Goal: Information Seeking & Learning: Learn about a topic

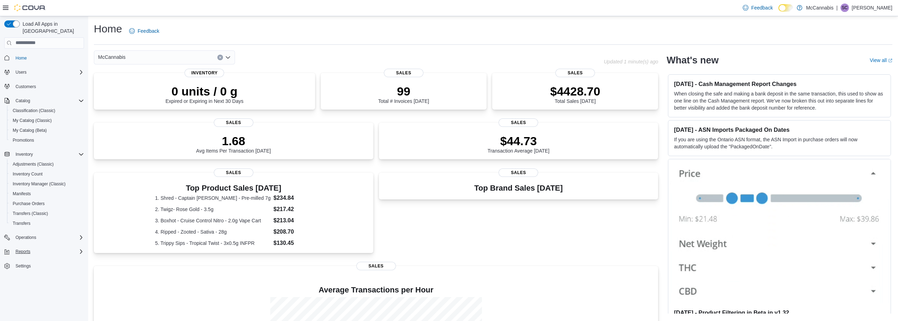
click at [61, 248] on div "Reports" at bounding box center [48, 252] width 71 height 8
click at [46, 277] on div "Reports" at bounding box center [47, 281] width 74 height 8
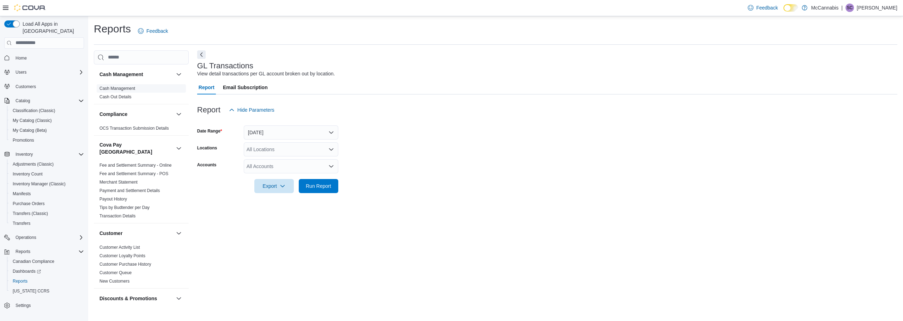
click at [137, 87] on span "Cash Management" at bounding box center [141, 88] width 89 height 8
click at [133, 88] on link "Cash Management" at bounding box center [117, 88] width 36 height 5
click at [297, 130] on button "[DATE]" at bounding box center [291, 133] width 95 height 14
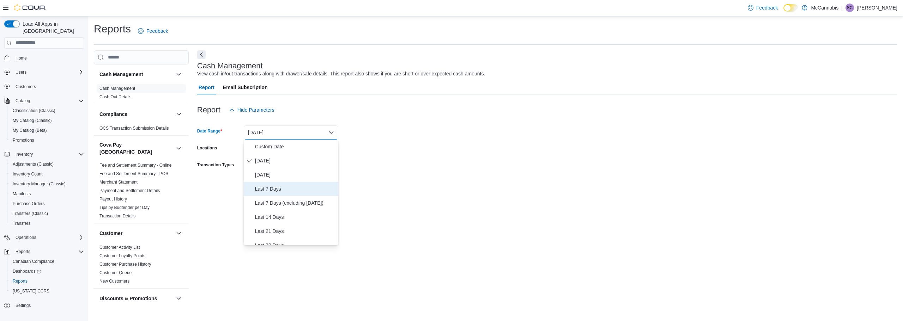
click at [309, 187] on span "Last 7 Days" at bounding box center [295, 189] width 80 height 8
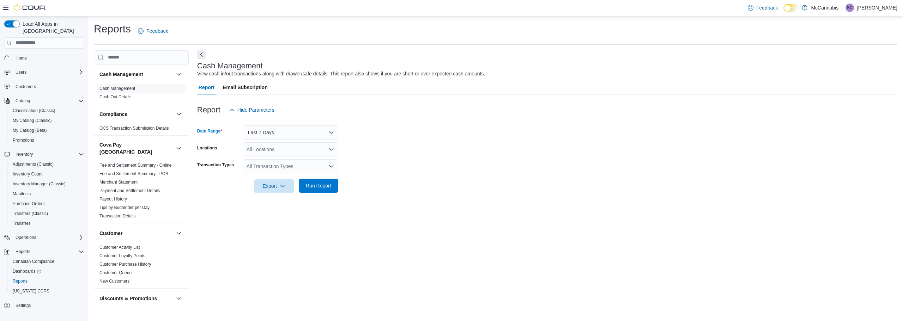
click at [326, 187] on span "Run Report" at bounding box center [318, 185] width 25 height 7
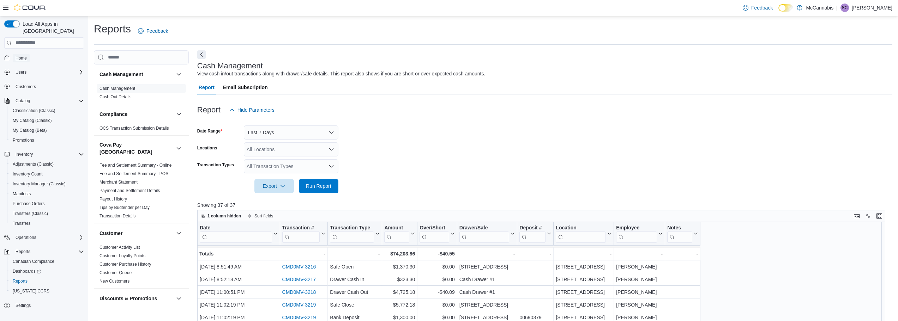
click at [18, 54] on span "Home" at bounding box center [21, 58] width 11 height 8
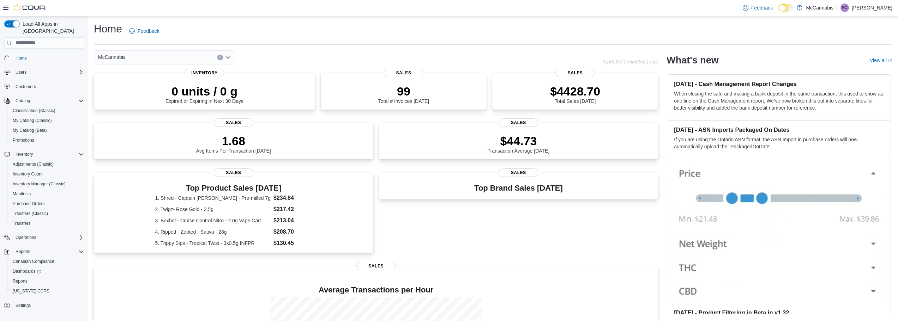
scroll to position [98, 0]
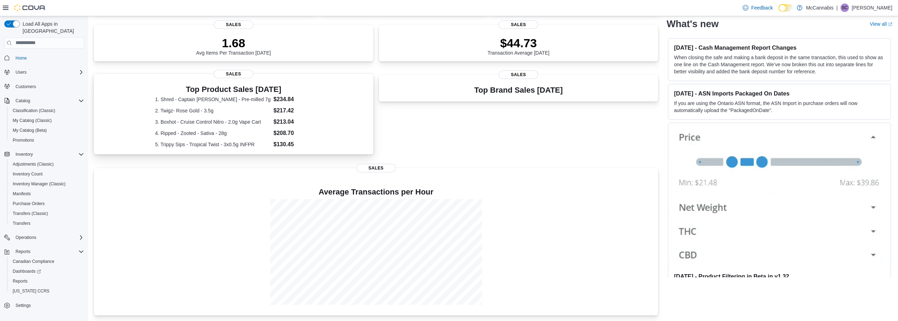
click at [331, 120] on div "Top Product Sales Today 1. Shred - Captain Kush - Pre-milled 7g $234.84 2. Twig…" at bounding box center [233, 116] width 268 height 66
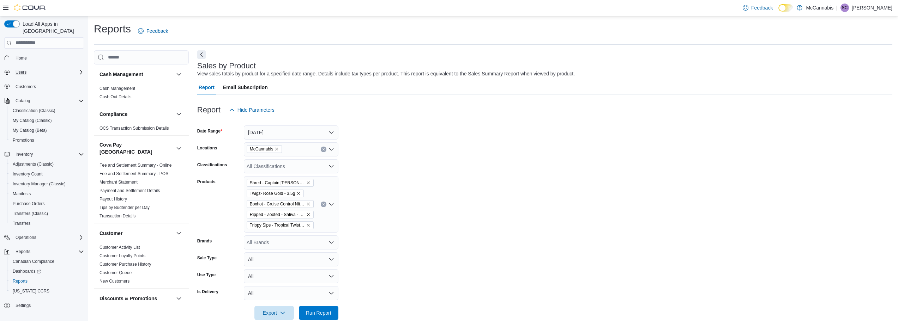
click at [44, 68] on div "Users" at bounding box center [48, 72] width 71 height 8
click at [54, 68] on div "Users" at bounding box center [48, 72] width 71 height 8
click at [29, 88] on div "Users" at bounding box center [47, 92] width 74 height 8
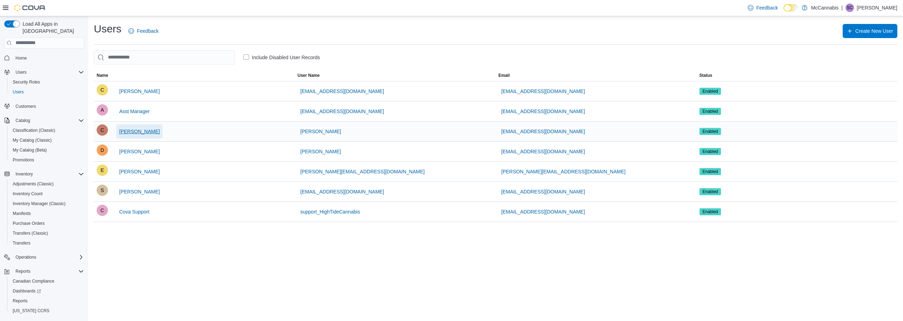
click at [133, 134] on span "[PERSON_NAME]" at bounding box center [139, 131] width 41 height 7
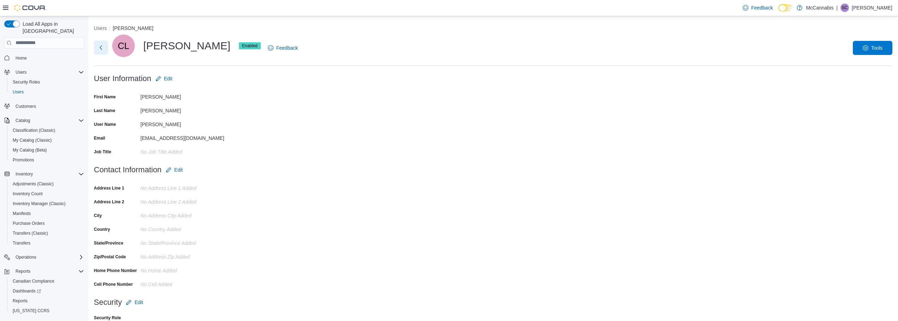
click at [103, 46] on button "Next" at bounding box center [101, 48] width 14 height 14
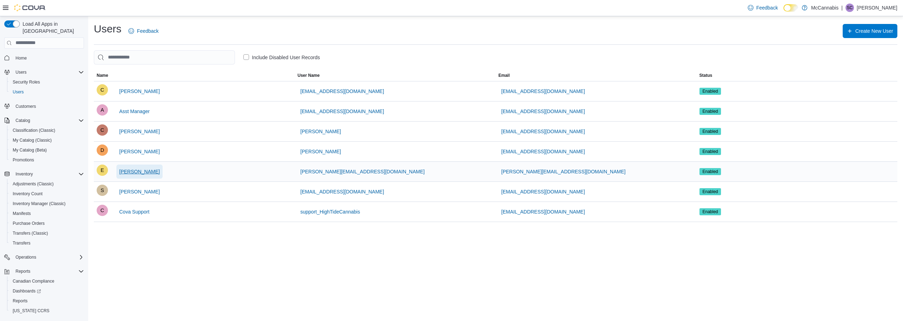
click at [129, 172] on span "[PERSON_NAME]" at bounding box center [139, 171] width 41 height 7
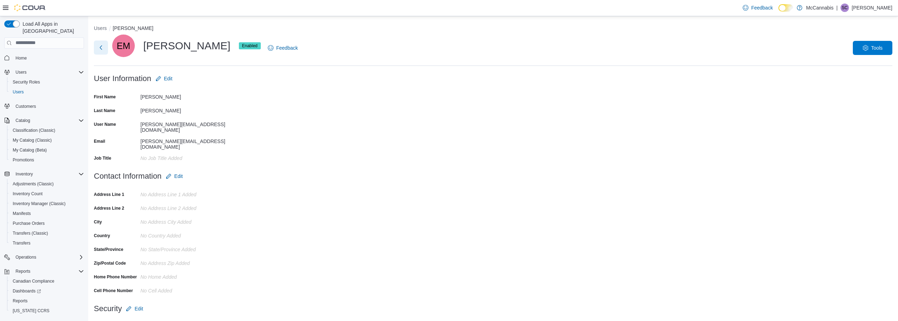
click at [104, 50] on button "Next" at bounding box center [101, 48] width 14 height 14
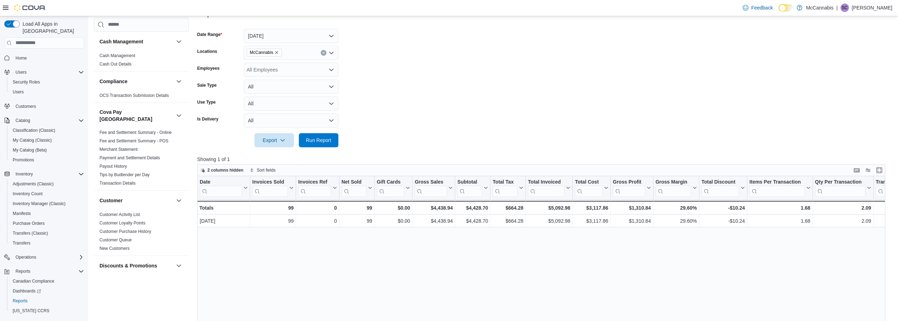
scroll to position [96, 0]
click at [317, 72] on div "All Employees" at bounding box center [291, 70] width 95 height 14
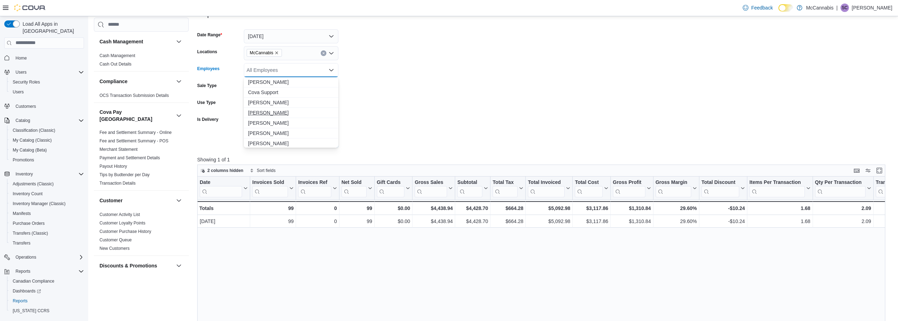
click at [322, 111] on span "[PERSON_NAME]" at bounding box center [291, 112] width 86 height 7
click at [388, 84] on form "Date Range Today Locations McCannabis Employees Elvia Macias Combo box. Selecte…" at bounding box center [544, 84] width 695 height 127
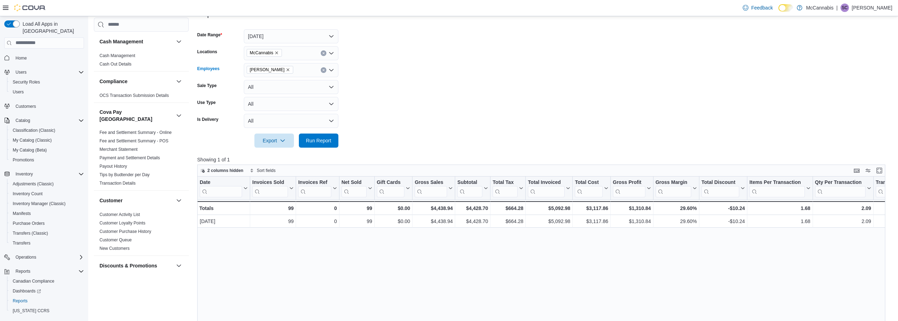
click at [324, 71] on icon "Clear input" at bounding box center [323, 70] width 2 height 2
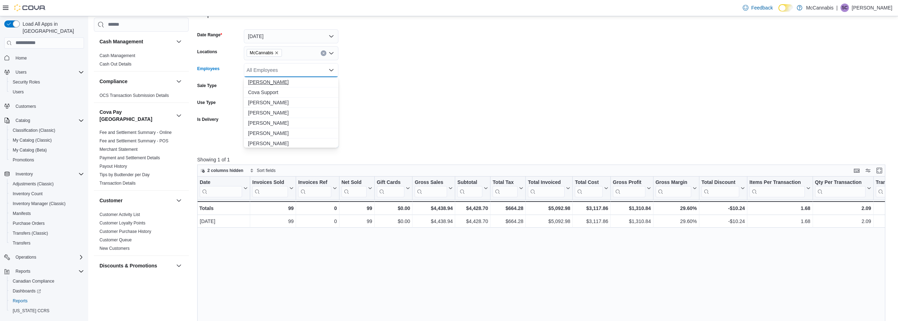
click at [320, 83] on span "[PERSON_NAME]" at bounding box center [291, 82] width 86 height 7
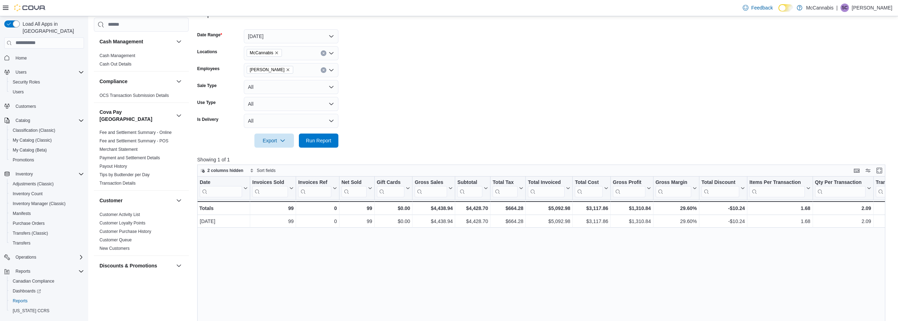
click at [366, 81] on form "Date Range Today Locations McCannabis Employees Courtney Lewis Sale Type All Us…" at bounding box center [544, 84] width 695 height 127
click at [326, 139] on span "Run Report" at bounding box center [318, 140] width 25 height 7
click at [426, 132] on div at bounding box center [544, 131] width 695 height 6
click at [323, 71] on icon "Clear input" at bounding box center [323, 70] width 3 height 3
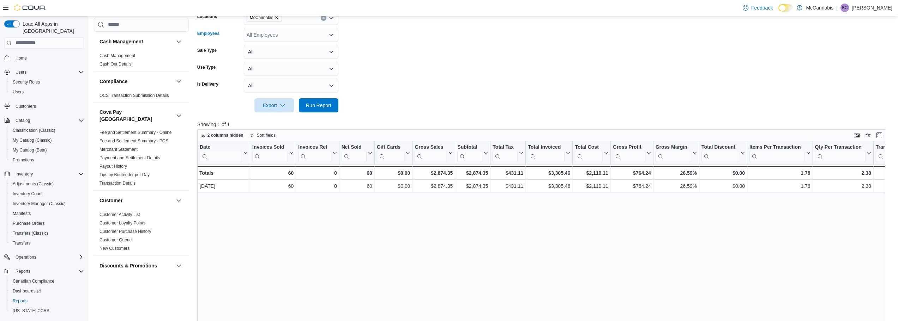
click at [384, 50] on form "Date Range Today Locations McCannabis Employees All Employees Combo box. Select…" at bounding box center [544, 49] width 695 height 127
click at [323, 107] on span "Run Report" at bounding box center [318, 105] width 25 height 7
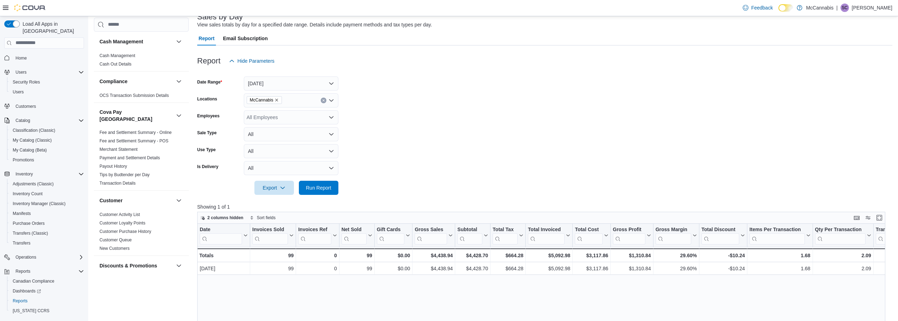
scroll to position [26, 0]
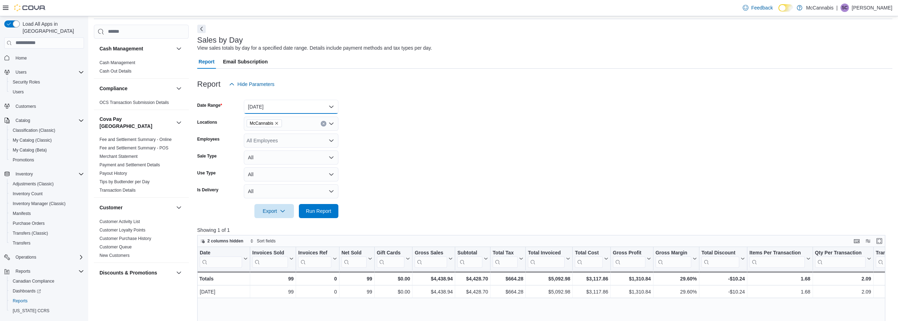
click at [328, 105] on button "[DATE]" at bounding box center [291, 107] width 95 height 14
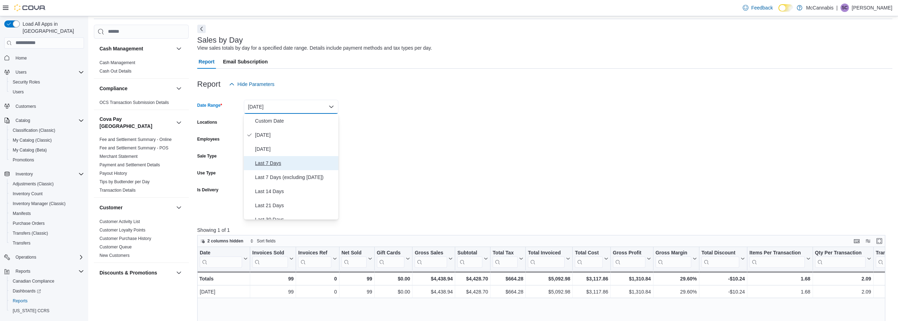
click at [317, 164] on span "Last 7 Days" at bounding box center [295, 163] width 80 height 8
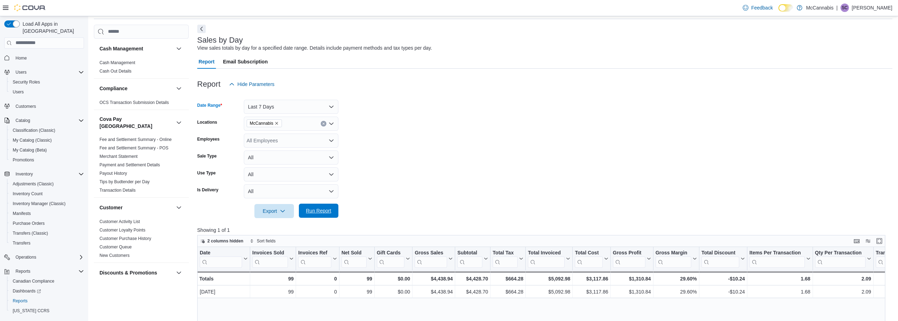
click at [322, 211] on span "Run Report" at bounding box center [318, 210] width 25 height 7
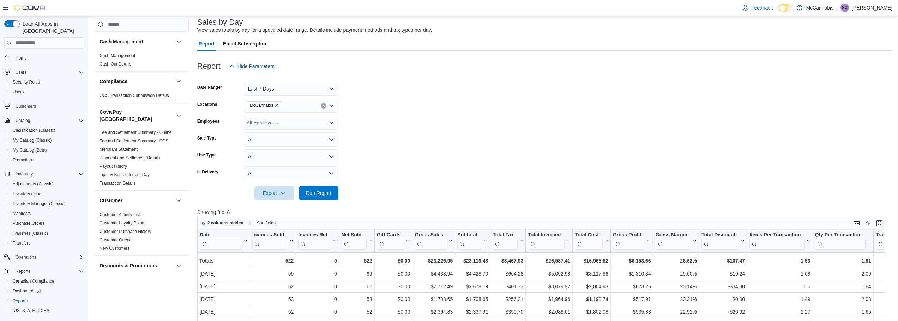
scroll to position [26, 0]
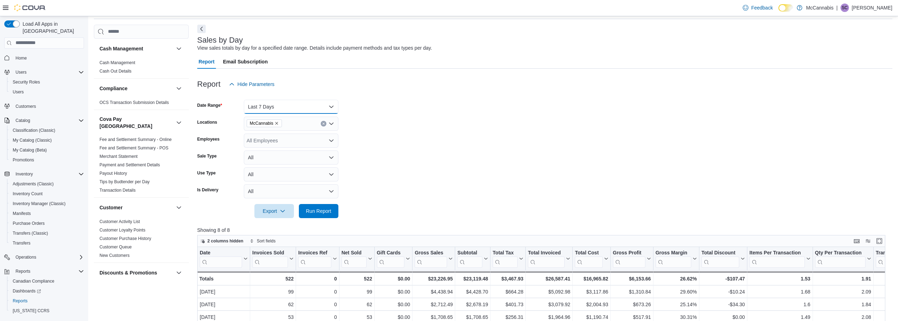
click at [333, 110] on button "Last 7 Days" at bounding box center [291, 107] width 95 height 14
click at [298, 212] on span "Year To Date" at bounding box center [295, 212] width 80 height 8
click at [326, 210] on span "Run Report" at bounding box center [318, 210] width 25 height 7
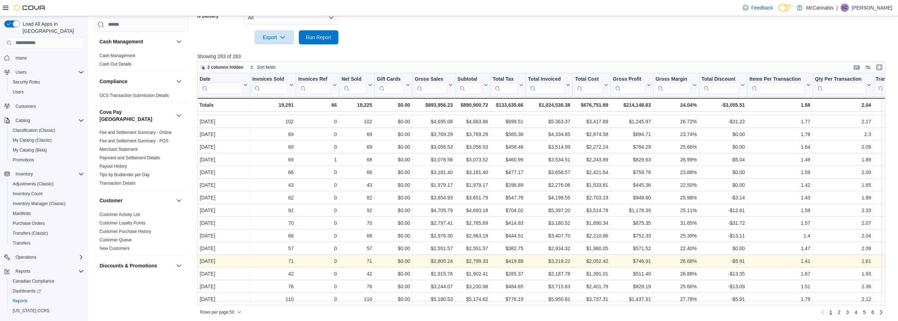
scroll to position [202, 0]
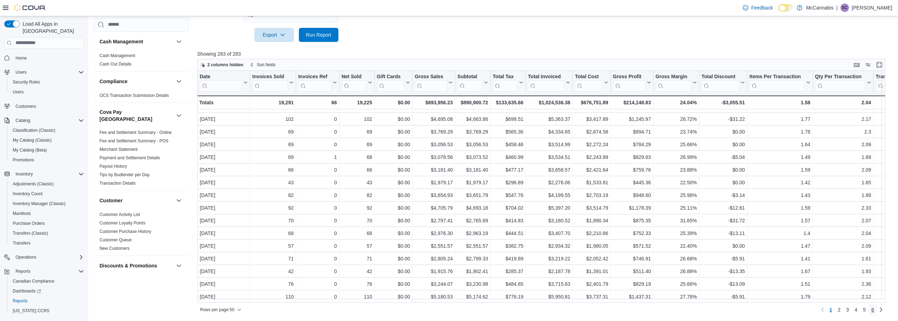
click at [874, 310] on span "6" at bounding box center [872, 310] width 3 height 7
click at [832, 308] on span "1" at bounding box center [830, 310] width 3 height 7
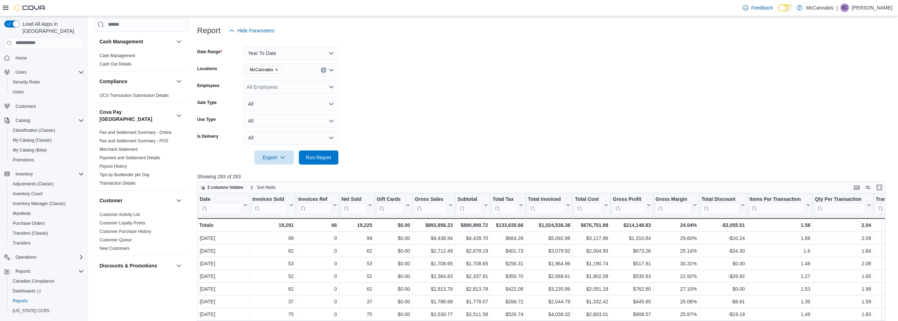
scroll to position [0, 0]
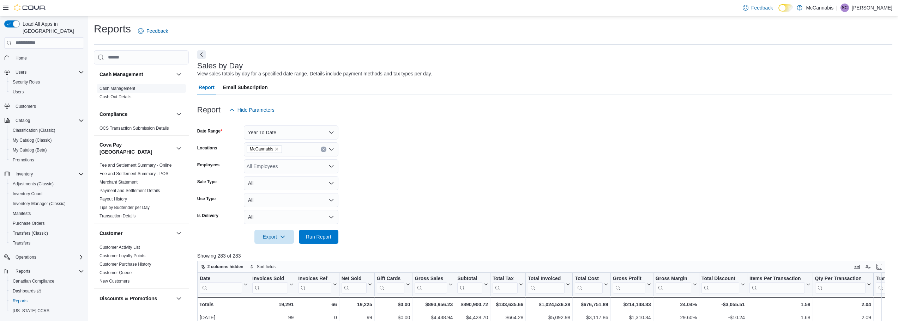
click at [121, 86] on link "Cash Management" at bounding box center [117, 88] width 36 height 5
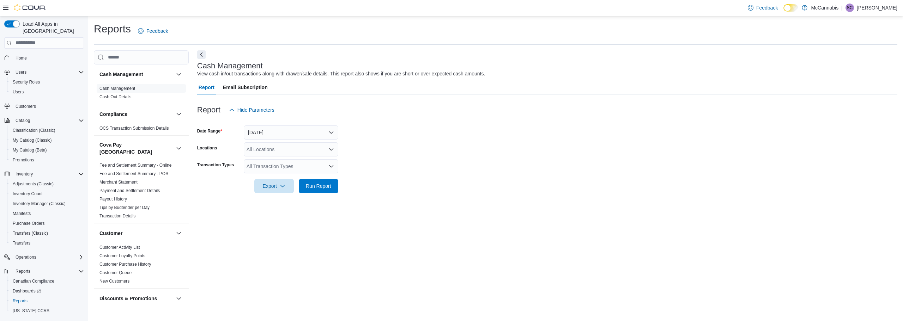
click at [307, 168] on div "All Transaction Types" at bounding box center [291, 166] width 95 height 14
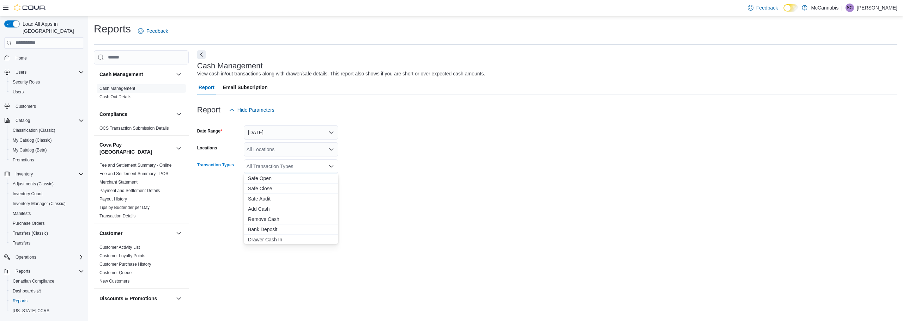
click at [333, 164] on icon "Close list of options" at bounding box center [331, 167] width 6 height 6
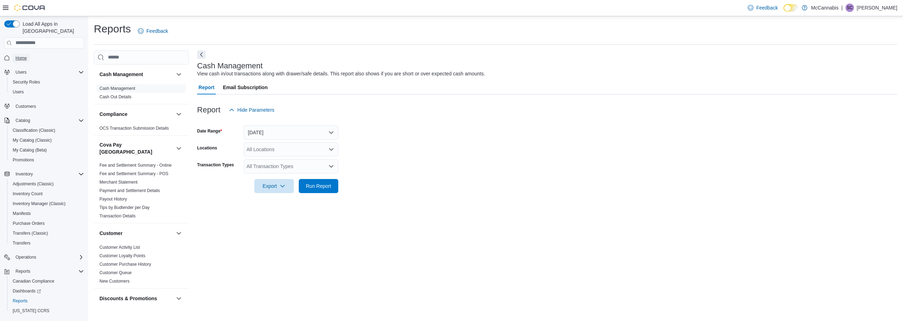
click at [28, 54] on link "Home" at bounding box center [21, 58] width 17 height 8
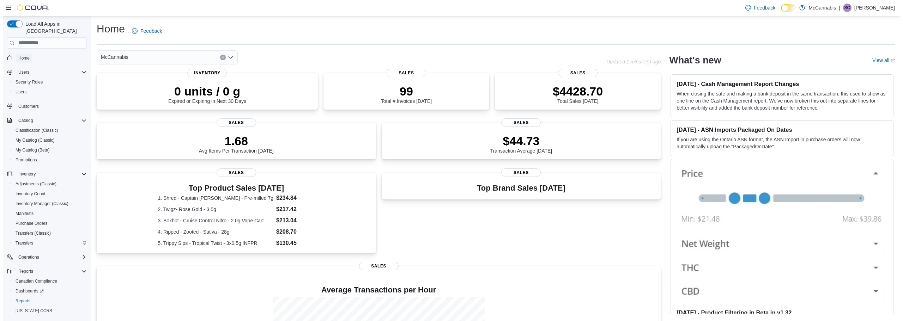
scroll to position [13, 0]
drag, startPoint x: 32, startPoint y: 278, endPoint x: 55, endPoint y: 271, distance: 24.3
click at [32, 284] on div "Reports" at bounding box center [47, 288] width 74 height 8
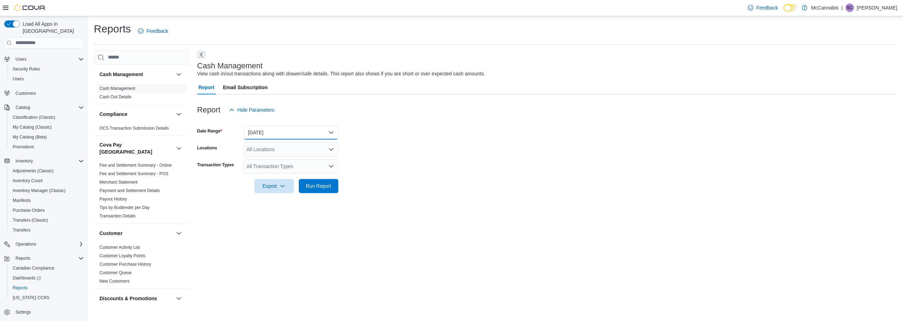
click at [269, 137] on button "[DATE]" at bounding box center [291, 133] width 95 height 14
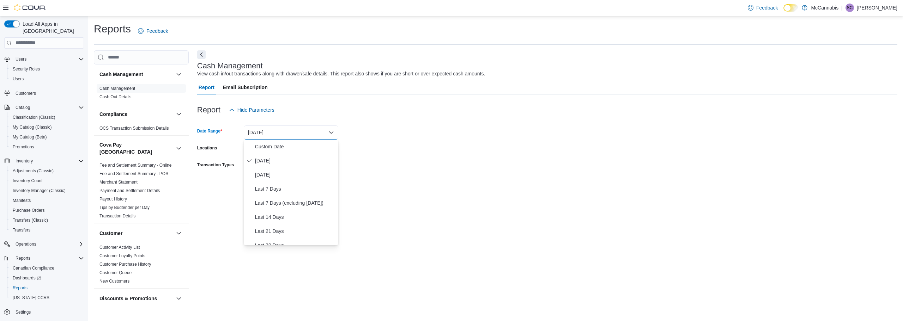
click at [210, 204] on div "Cash Management View cash in/out transactions along with drawer/safe details. T…" at bounding box center [547, 177] width 700 height 255
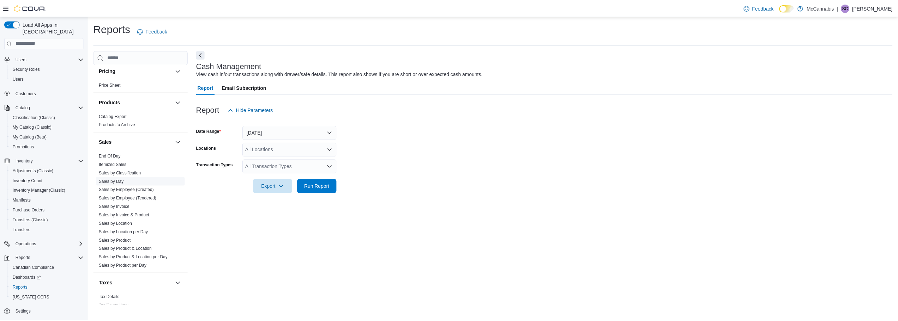
scroll to position [521, 0]
click at [122, 178] on link "Sales by Employee (Created)" at bounding box center [126, 180] width 55 height 5
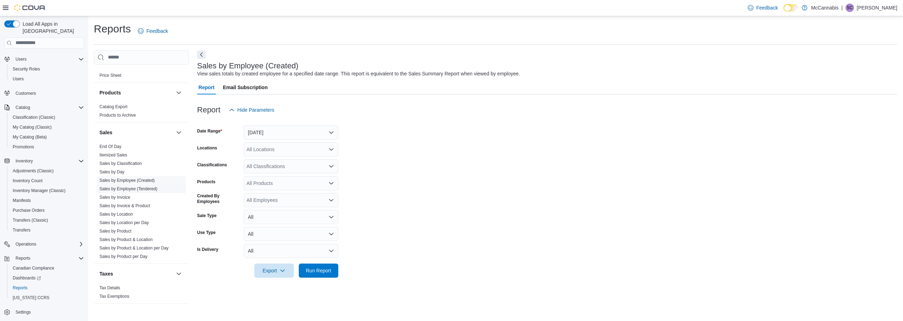
click at [130, 187] on link "Sales by Employee (Tendered)" at bounding box center [128, 189] width 58 height 5
click at [125, 178] on span "Sales by Employee (Created)" at bounding box center [126, 181] width 55 height 6
click at [120, 178] on link "Sales by Employee (Created)" at bounding box center [126, 180] width 55 height 5
click at [280, 201] on div "All Employees" at bounding box center [291, 200] width 95 height 14
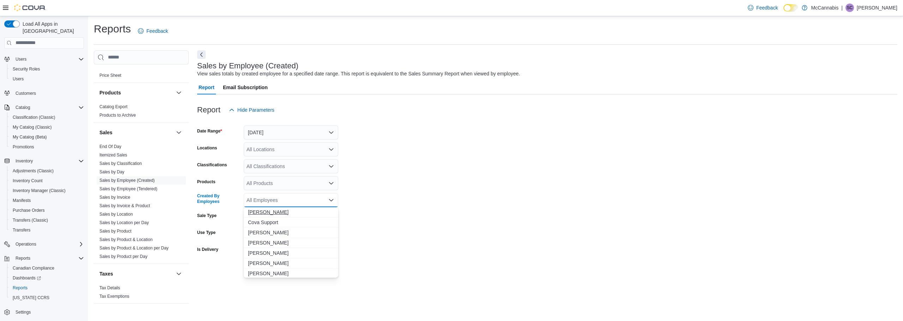
click at [282, 211] on span "[PERSON_NAME]" at bounding box center [291, 212] width 86 height 7
click at [386, 225] on form "Date Range Yesterday Locations All Locations Classifications All Classification…" at bounding box center [547, 197] width 700 height 161
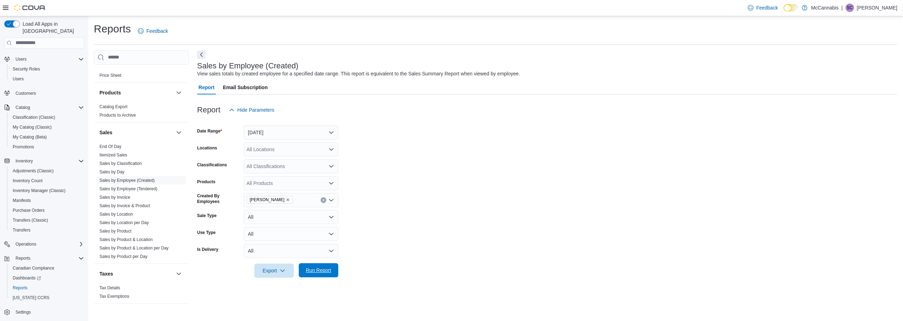
click at [331, 271] on span "Run Report" at bounding box center [318, 270] width 25 height 7
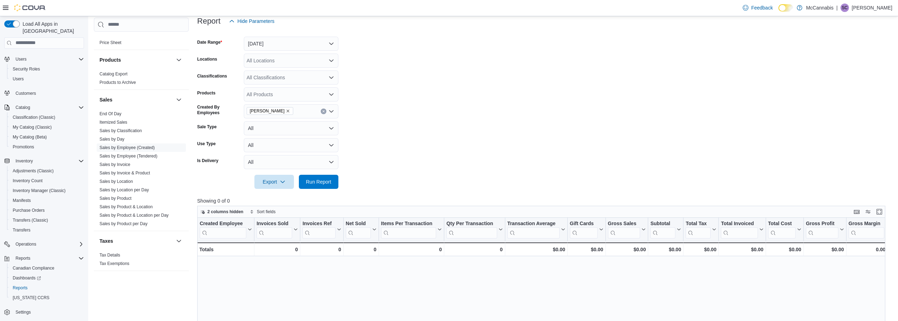
scroll to position [71, 0]
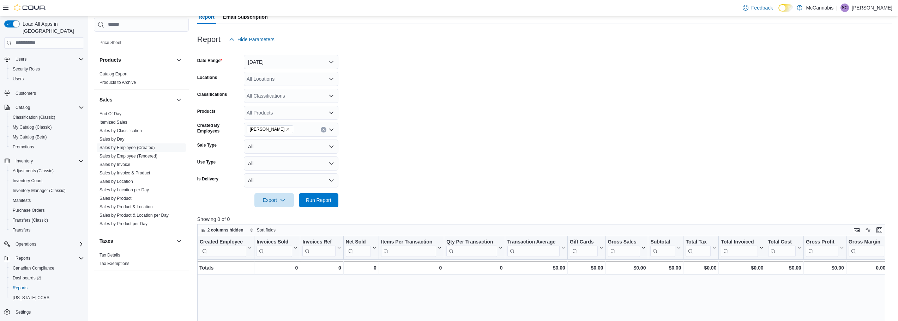
click at [323, 128] on button "Clear input" at bounding box center [324, 130] width 6 height 6
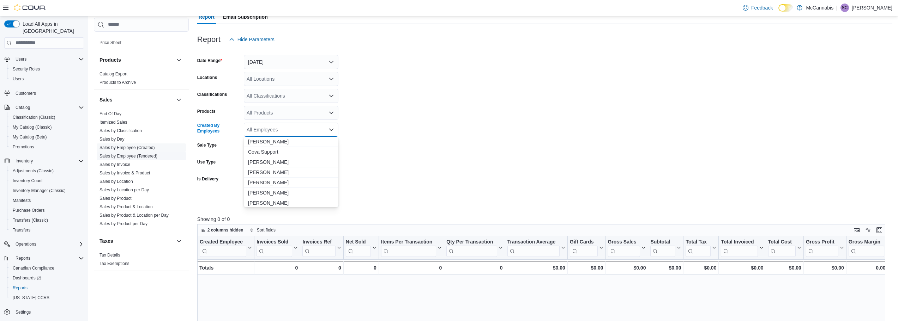
click at [128, 154] on link "Sales by Employee (Tendered)" at bounding box center [128, 156] width 58 height 5
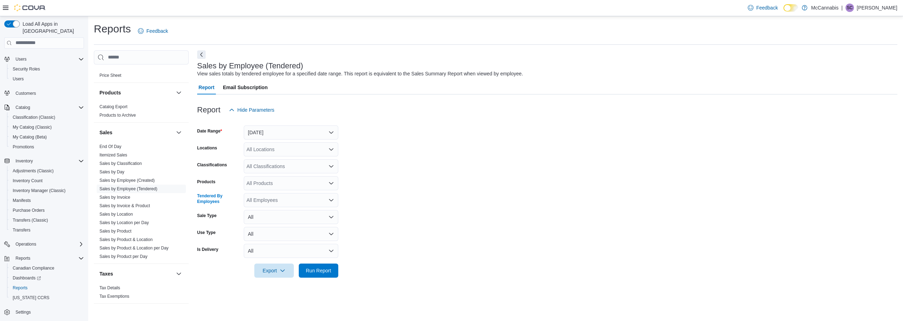
click at [332, 200] on icon "Open list of options" at bounding box center [331, 200] width 4 height 2
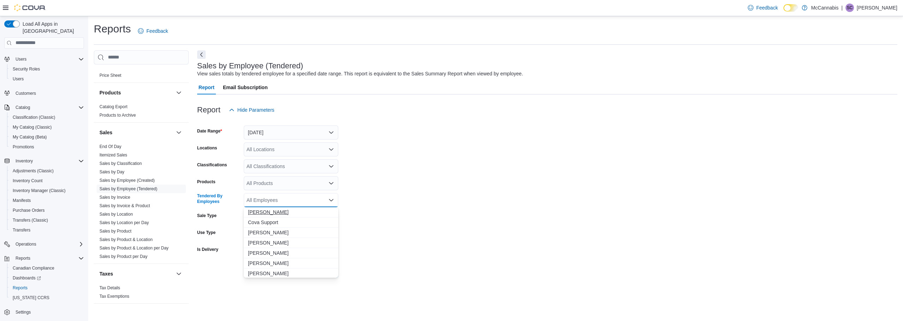
click at [327, 211] on span "[PERSON_NAME]" at bounding box center [291, 212] width 86 height 7
click at [374, 212] on form "Date Range Yesterday Locations All Locations Classifications All Classification…" at bounding box center [547, 197] width 700 height 161
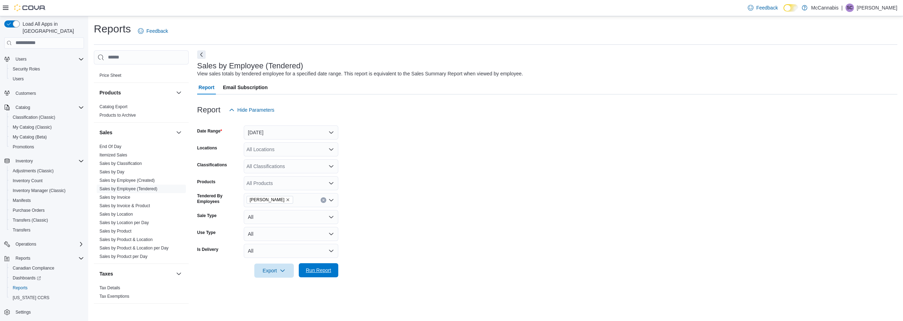
click at [332, 266] on span "Run Report" at bounding box center [318, 270] width 31 height 14
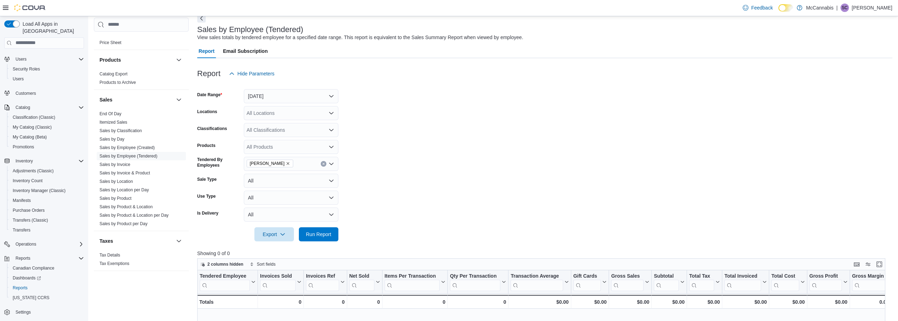
scroll to position [35, 0]
click at [332, 95] on button "Yesterday" at bounding box center [291, 97] width 95 height 14
click at [322, 126] on span "[DATE]" at bounding box center [295, 125] width 80 height 8
click at [324, 234] on span "Run Report" at bounding box center [318, 235] width 25 height 7
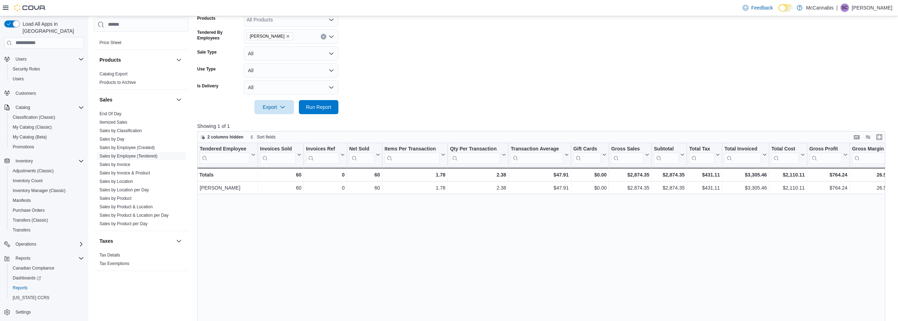
scroll to position [176, 0]
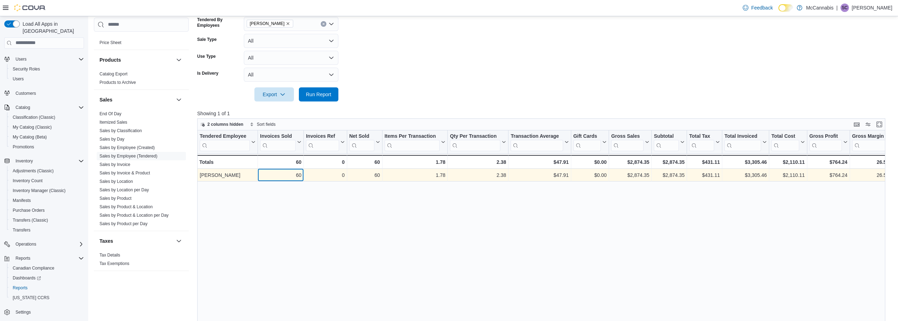
click at [301, 177] on div "60" at bounding box center [280, 175] width 41 height 8
click at [309, 176] on div "0" at bounding box center [325, 175] width 38 height 8
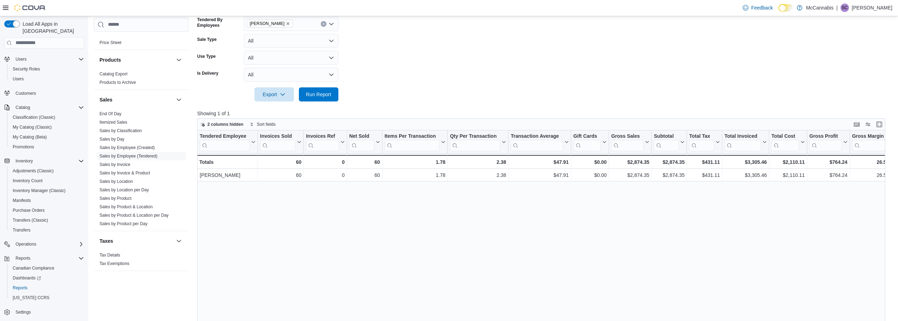
click at [300, 196] on div "Tendered Employee Click to view column header actions Invoices Sold Click to vi…" at bounding box center [543, 253] width 693 height 245
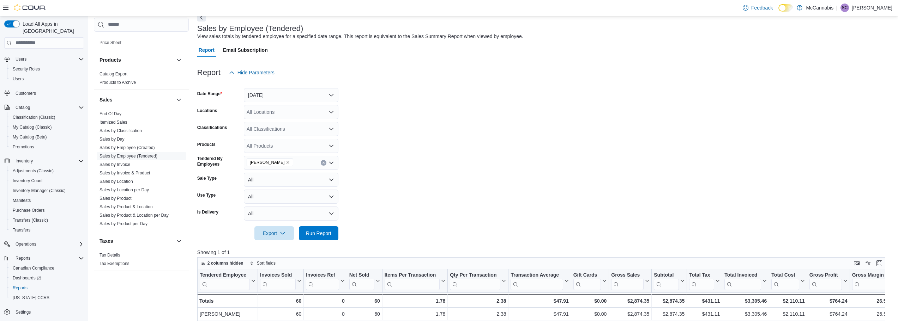
scroll to position [35, 0]
click at [322, 165] on icon "Clear input" at bounding box center [323, 165] width 3 height 3
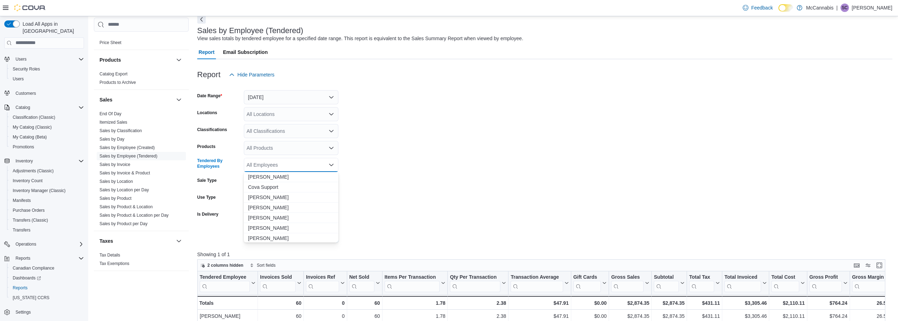
click at [372, 174] on form "Date Range Today Locations All Locations Classifications All Classifications Pr…" at bounding box center [544, 162] width 695 height 161
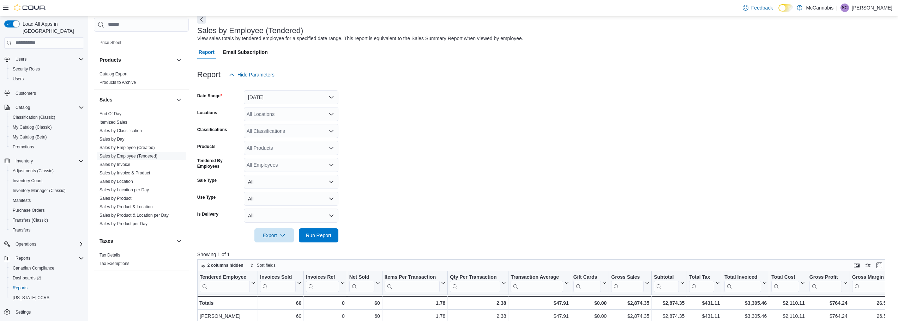
click at [333, 164] on icon "Open list of options" at bounding box center [331, 165] width 6 height 6
click at [375, 173] on form "Date Range Today Locations All Locations Classifications All Classifications Pr…" at bounding box center [544, 162] width 695 height 161
click at [329, 238] on span "Run Report" at bounding box center [318, 235] width 25 height 7
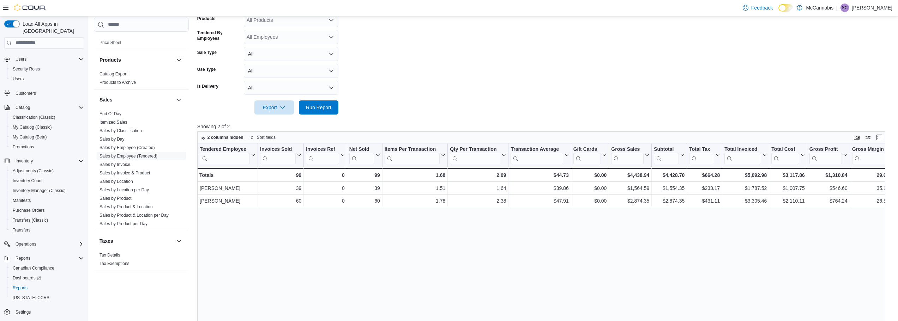
scroll to position [176, 0]
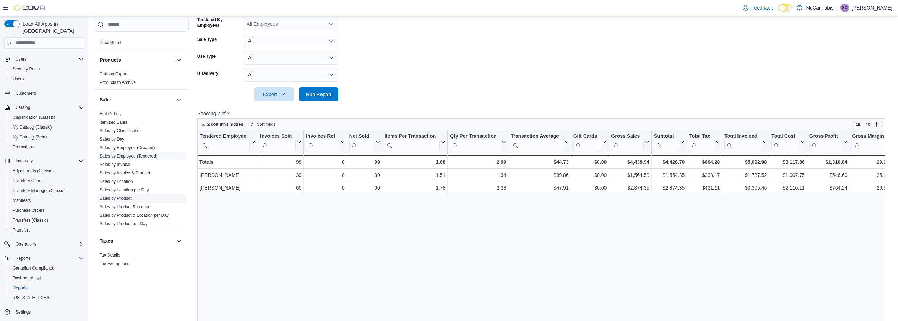
click at [130, 196] on link "Sales by Product" at bounding box center [115, 198] width 32 height 5
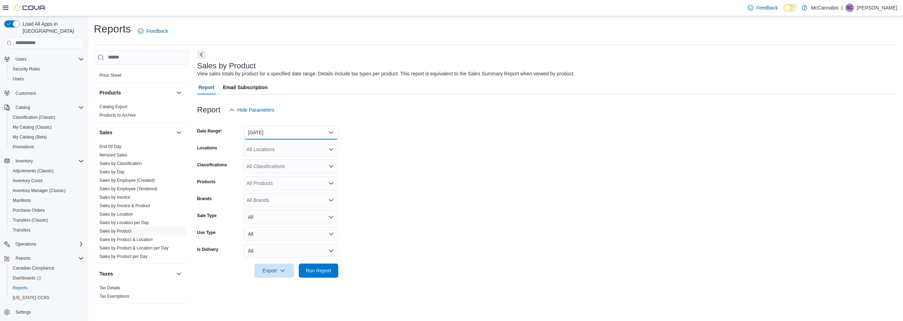
click at [333, 134] on button "Yesterday" at bounding box center [291, 133] width 95 height 14
click at [329, 161] on span "[DATE]" at bounding box center [295, 161] width 80 height 8
click at [329, 183] on icon "Open list of options" at bounding box center [331, 184] width 6 height 6
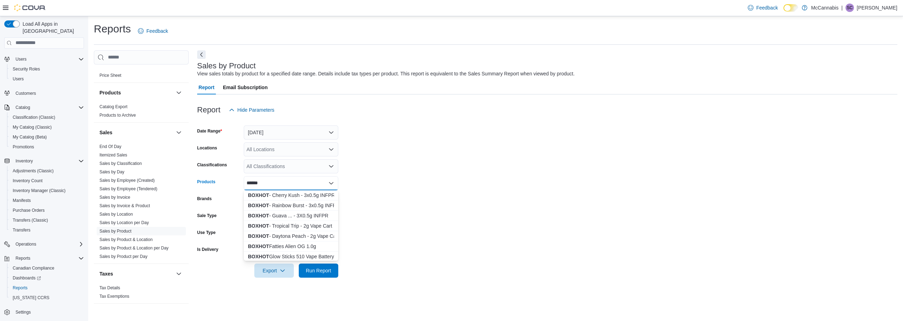
type input "******"
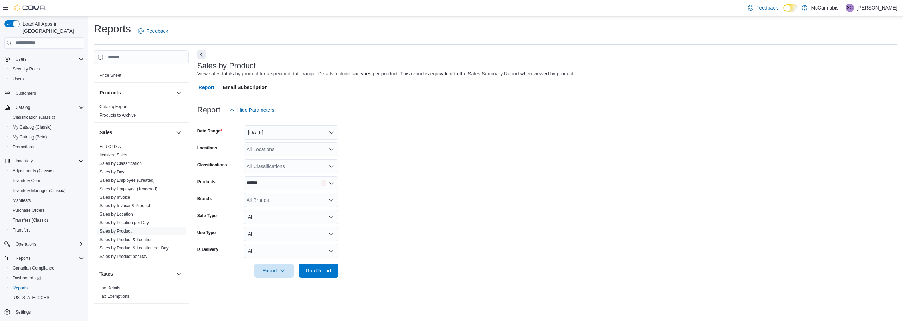
click at [407, 203] on form "Date Range Today Locations All Locations Classifications All Classifications Pr…" at bounding box center [547, 197] width 700 height 161
click at [329, 266] on span "Run Report" at bounding box center [318, 270] width 31 height 14
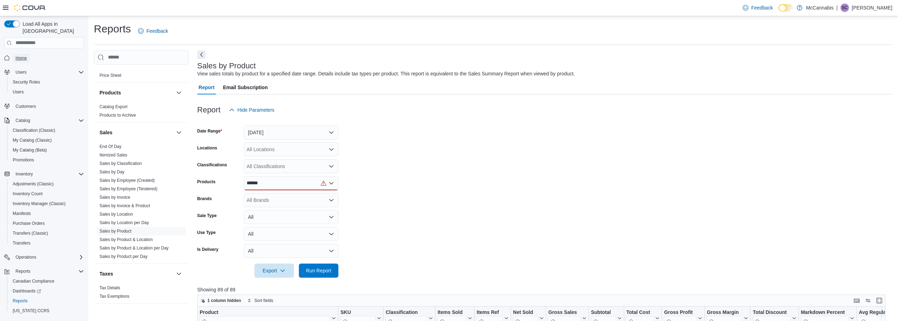
click at [25, 55] on span "Home" at bounding box center [21, 58] width 11 height 6
